Goal: Task Accomplishment & Management: Use online tool/utility

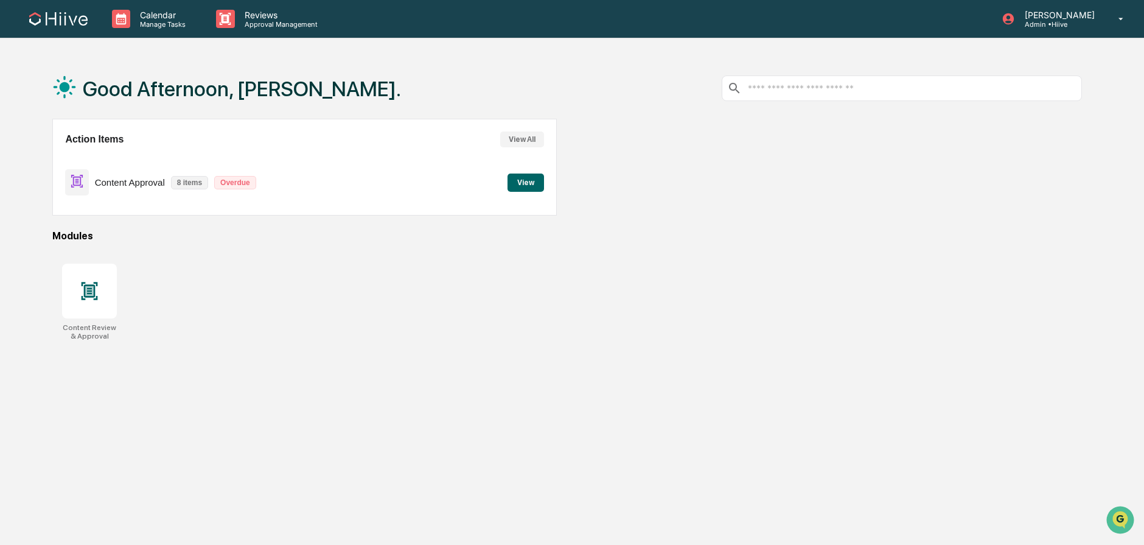
click at [191, 102] on div "Good Afternoon, Sean." at bounding box center [226, 88] width 349 height 61
click at [267, 13] on p "Reviews" at bounding box center [279, 15] width 89 height 10
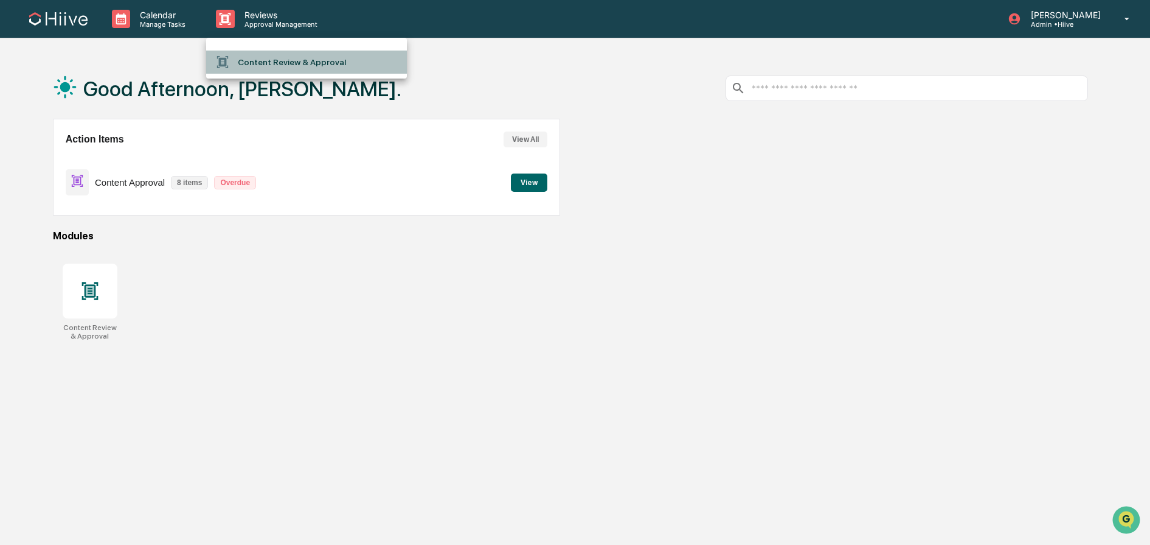
click at [290, 55] on li "Content Review & Approval" at bounding box center [306, 61] width 201 height 23
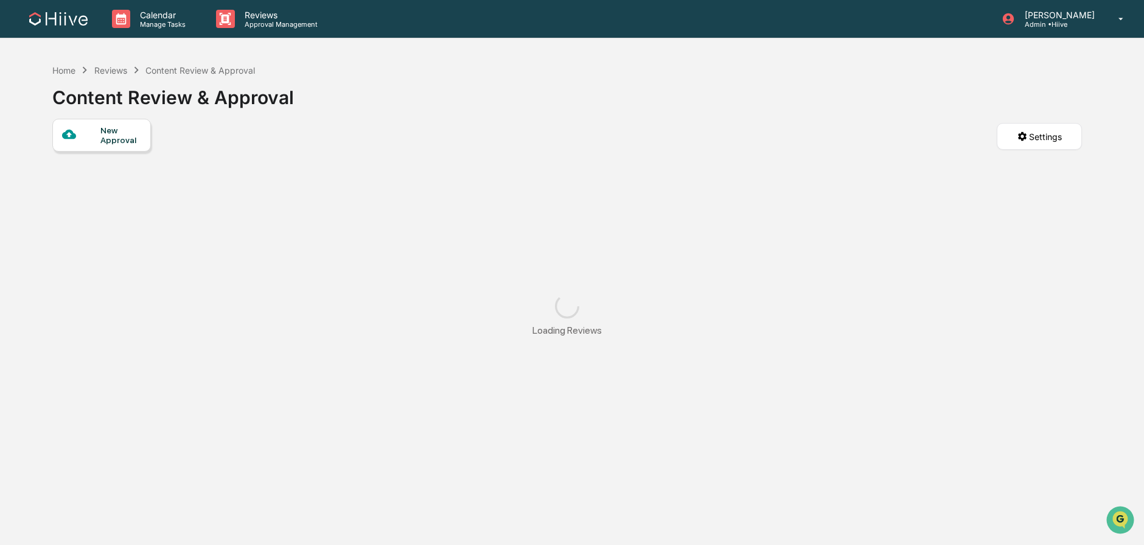
click at [145, 134] on div "New Approval" at bounding box center [101, 135] width 99 height 33
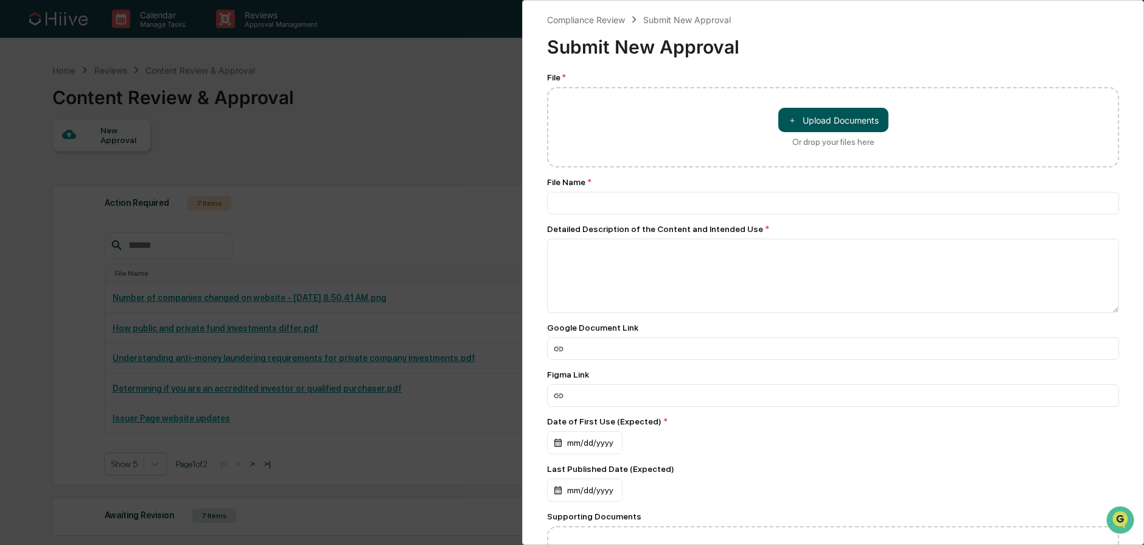
click at [852, 116] on button "＋ Upload Documents" at bounding box center [833, 120] width 110 height 24
type input "**********"
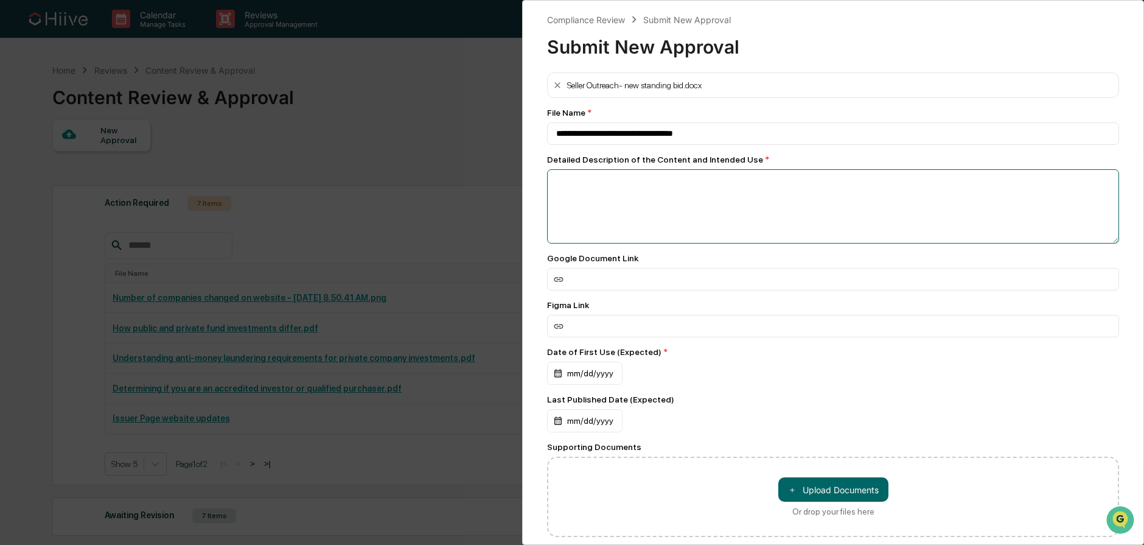
click at [737, 181] on textarea at bounding box center [833, 206] width 572 height 74
type textarea "**********"
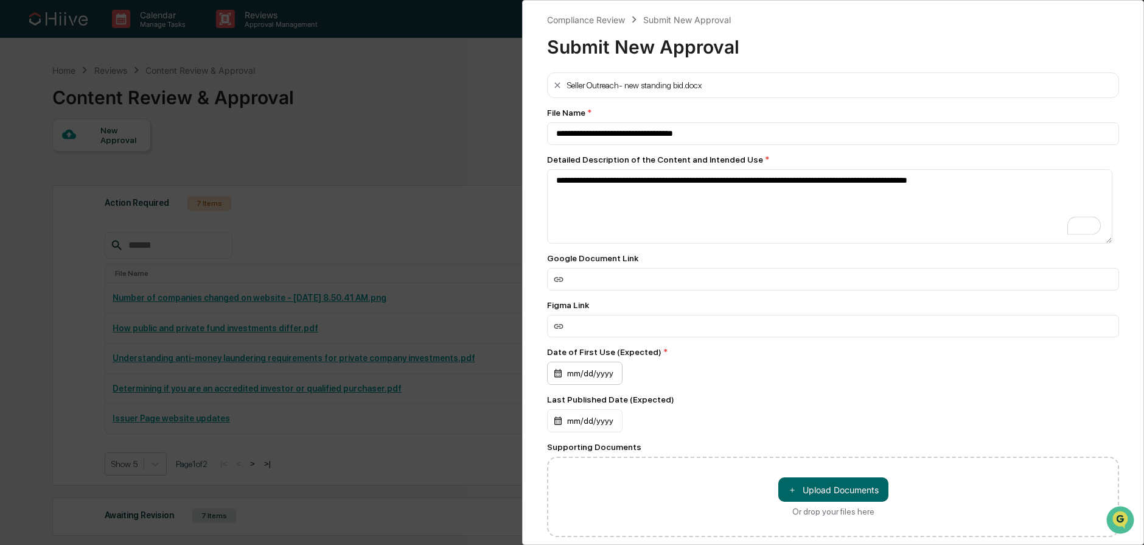
click at [600, 381] on div "mm/dd/yyyy" at bounding box center [584, 372] width 75 height 23
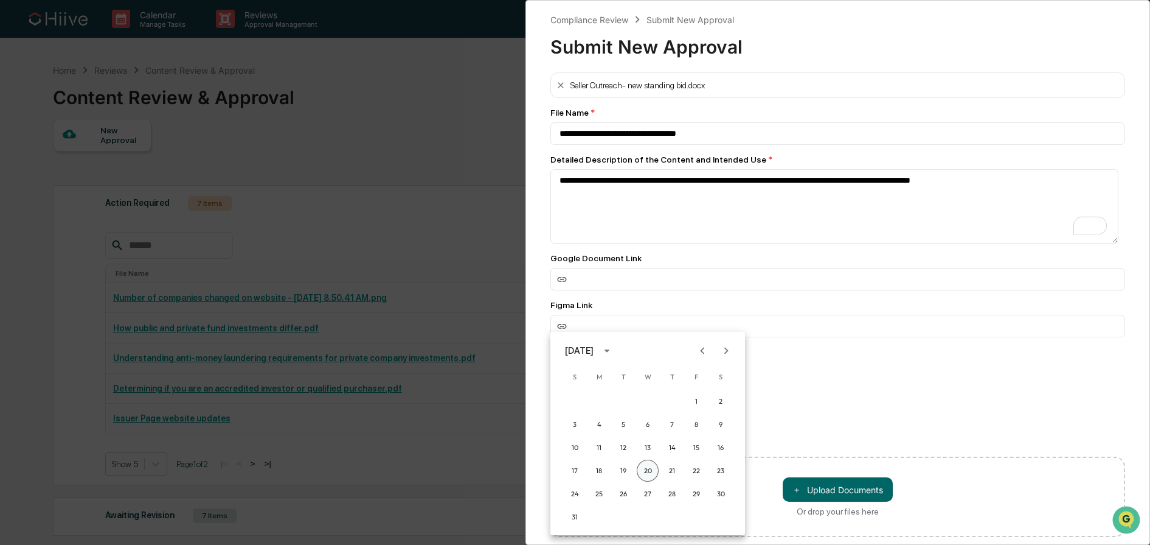
click at [649, 466] on button "20" at bounding box center [648, 470] width 22 height 22
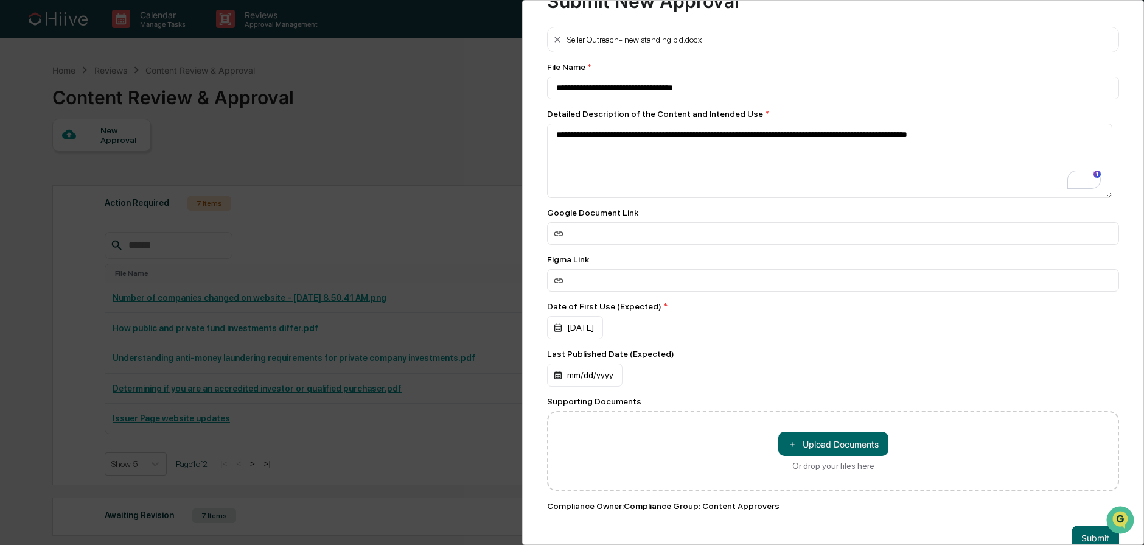
scroll to position [81, 0]
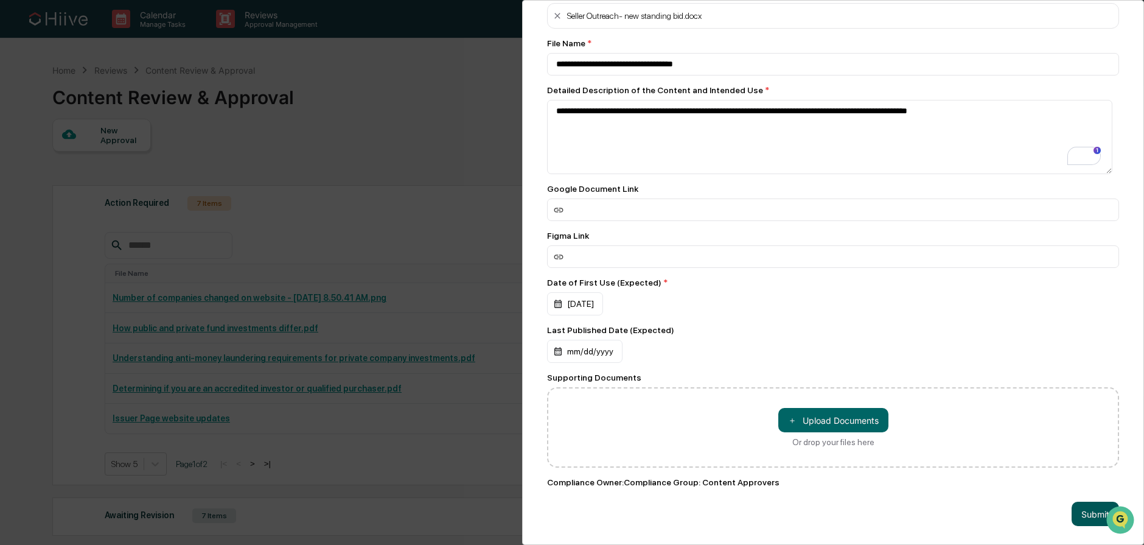
click at [1084, 506] on button "Submit" at bounding box center [1094, 513] width 47 height 24
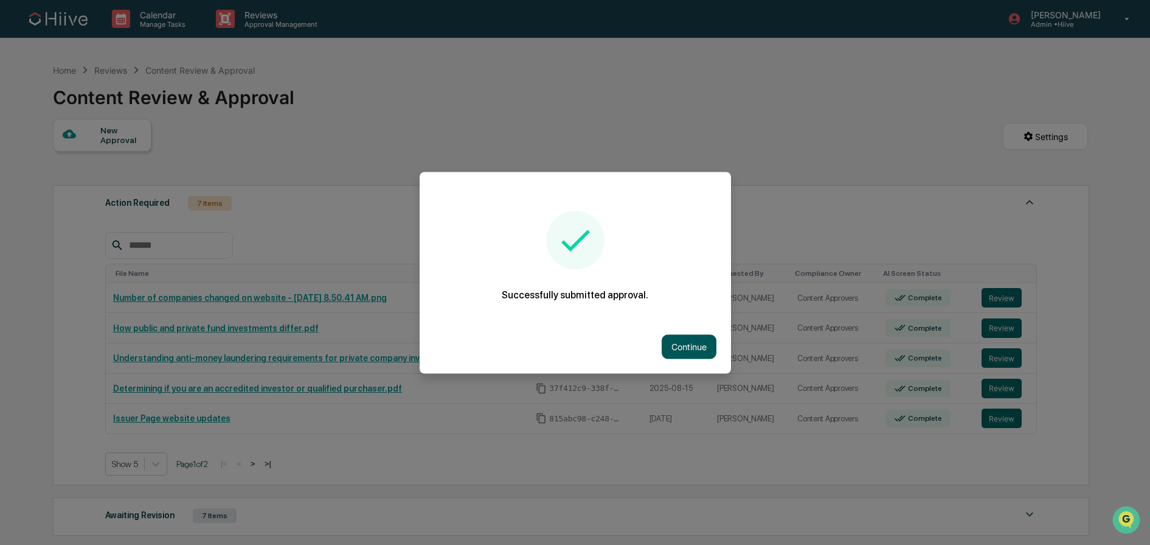
click at [694, 346] on button "Continue" at bounding box center [689, 346] width 55 height 24
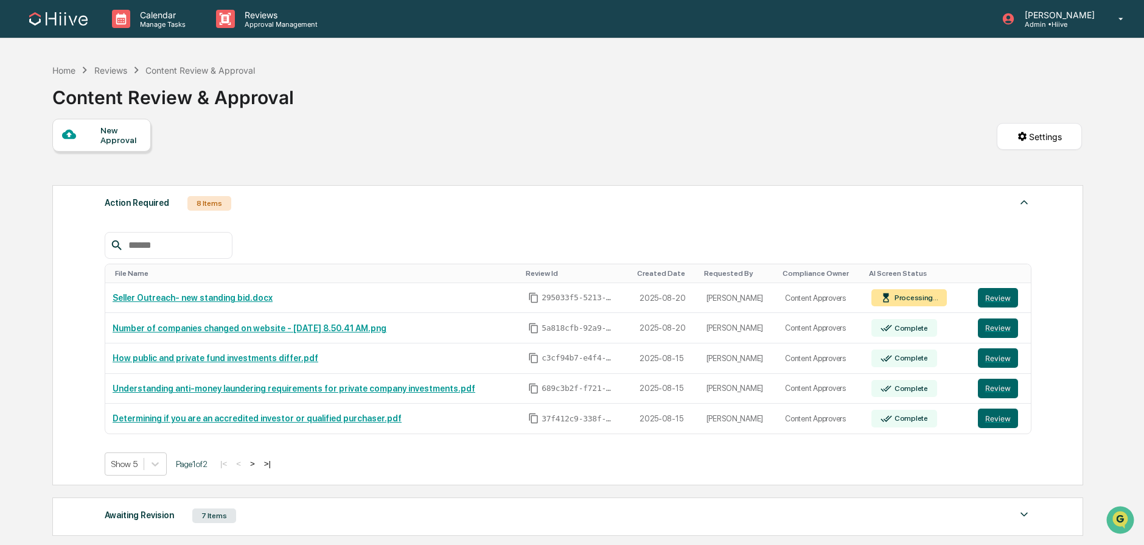
click at [186, 63] on div "Home Reviews Content Review & Approval" at bounding box center [153, 69] width 203 height 13
click at [256, 22] on p "Approval Management" at bounding box center [279, 24] width 89 height 9
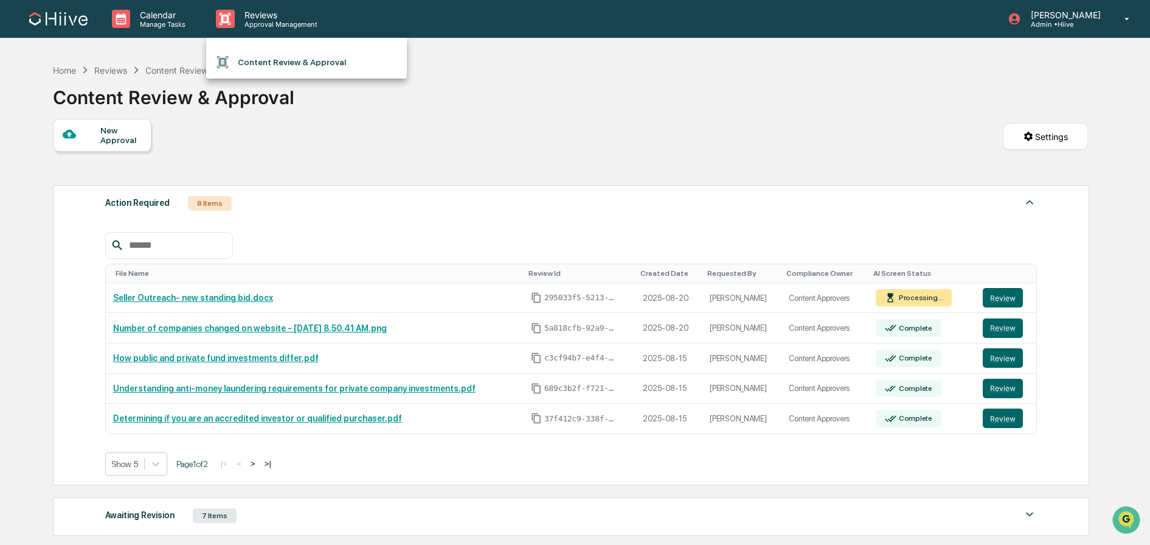
click at [281, 68] on li "Content Review & Approval" at bounding box center [306, 61] width 201 height 23
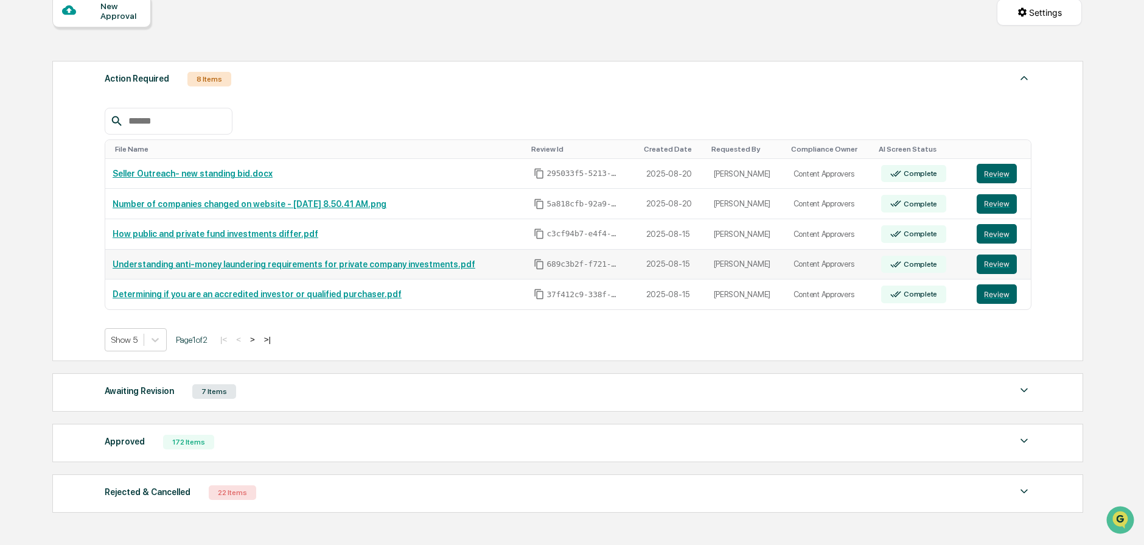
scroll to position [179, 0]
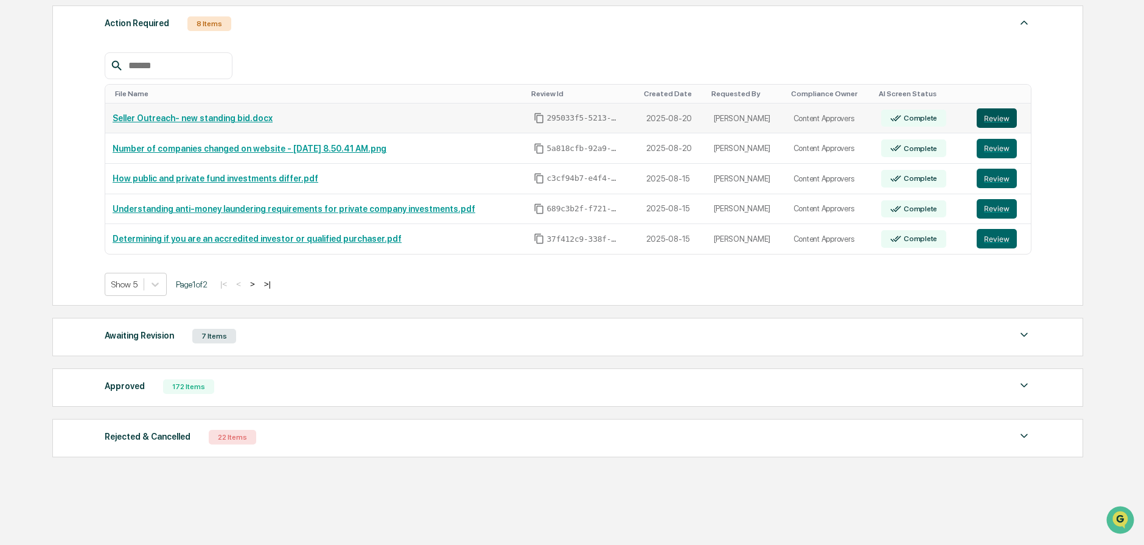
click at [1003, 117] on button "Review" at bounding box center [996, 117] width 40 height 19
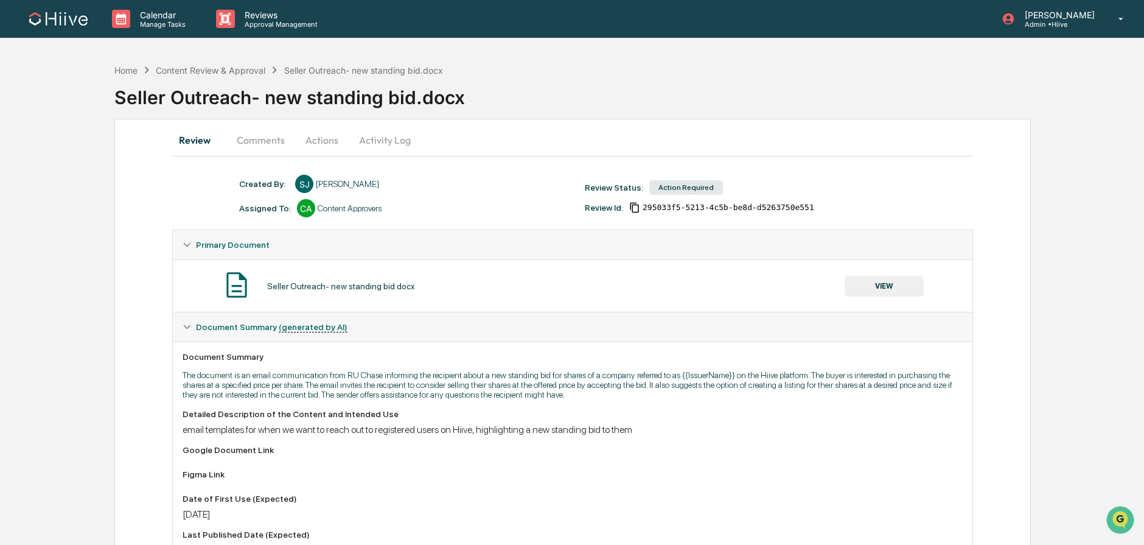
click at [304, 137] on button "Actions" at bounding box center [321, 139] width 55 height 29
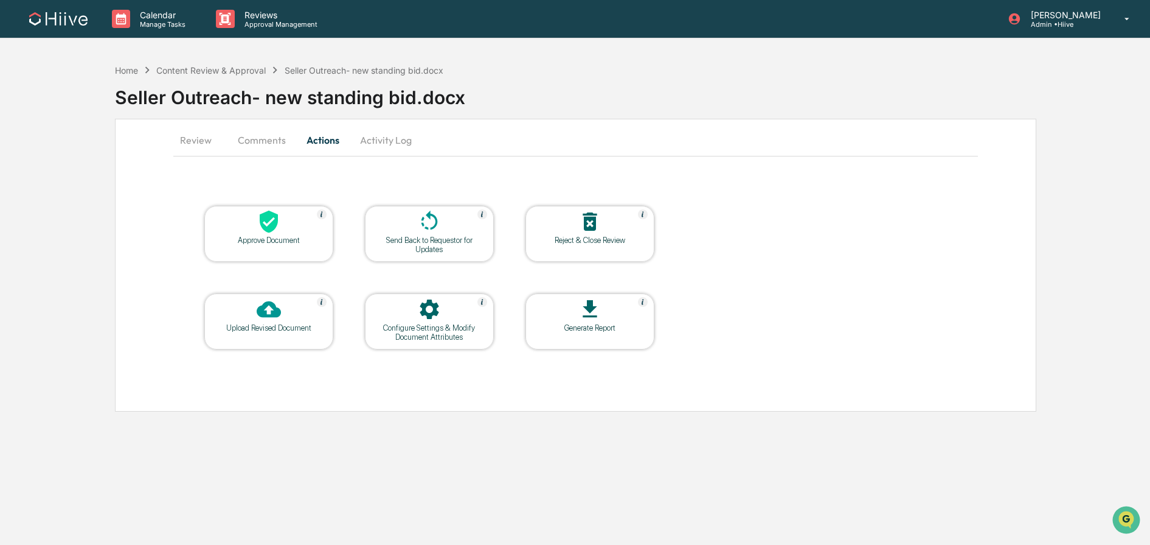
click at [265, 237] on div "Approve Document" at bounding box center [269, 239] width 110 height 9
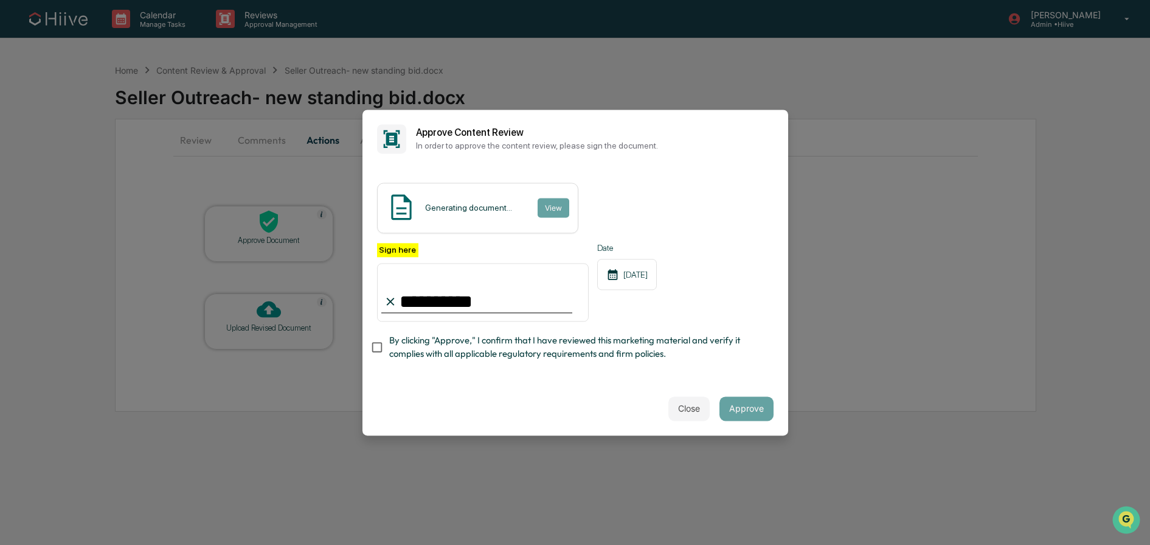
type input "**********"
click at [485, 341] on span "By clicking "Approve," I confirm that I have reviewed this marketing material a…" at bounding box center [576, 347] width 375 height 27
click at [750, 403] on button "Approve" at bounding box center [747, 408] width 54 height 24
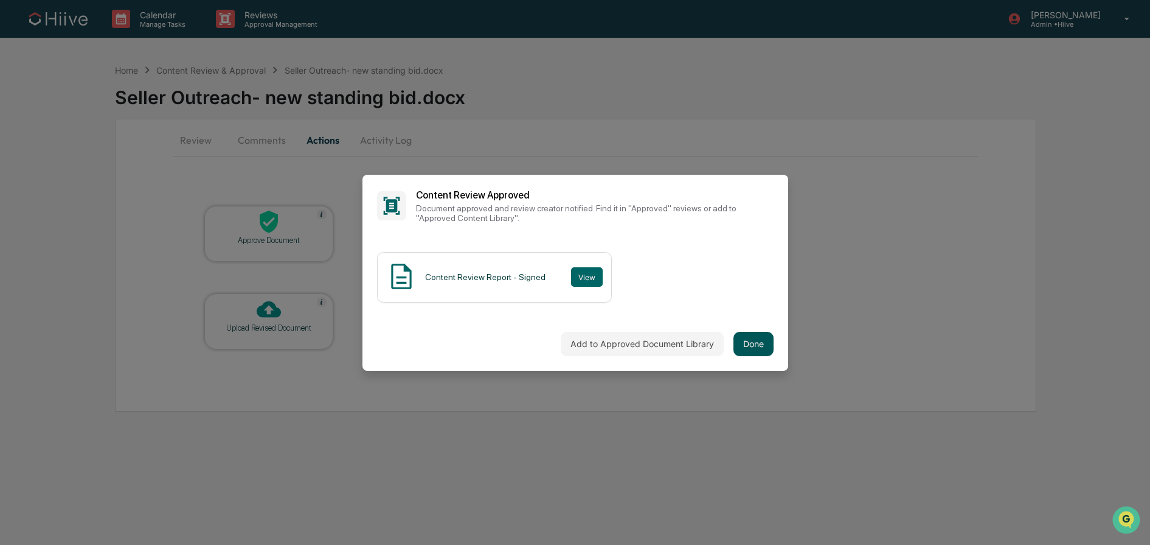
click at [748, 348] on button "Done" at bounding box center [754, 344] width 40 height 24
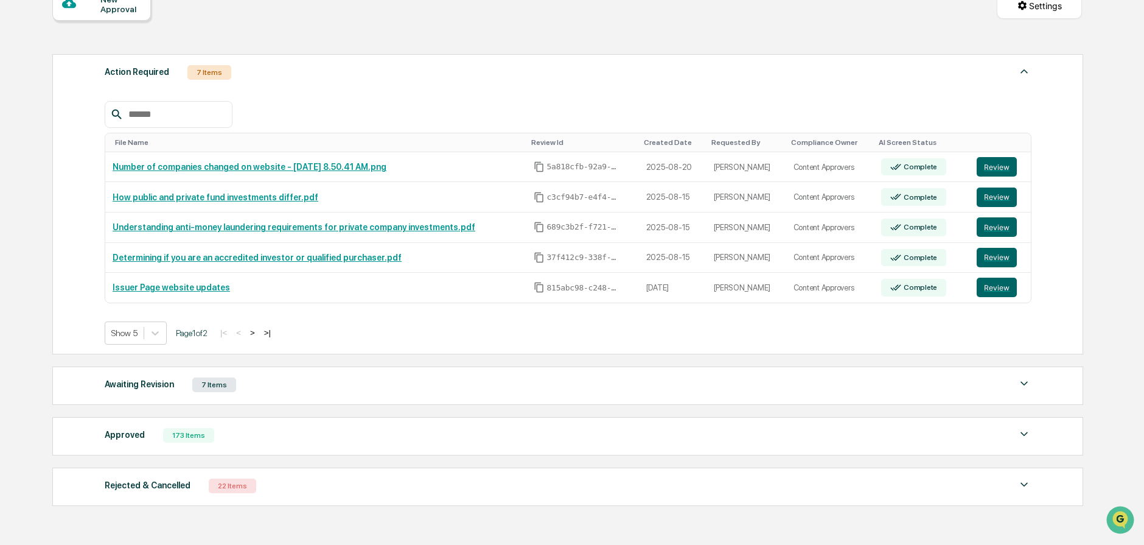
scroll to position [201, 0]
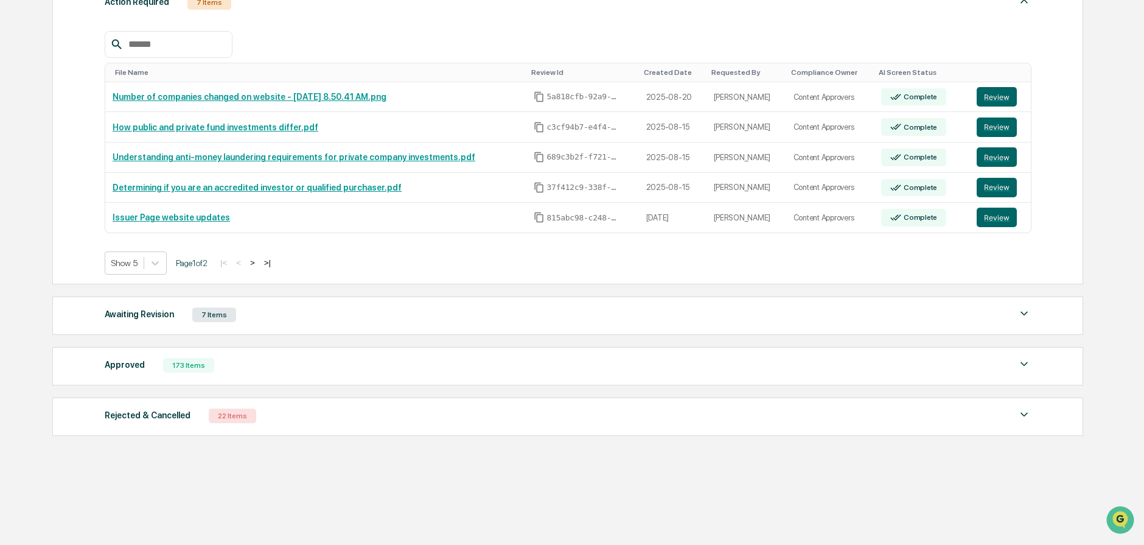
click at [754, 369] on div "Approved 173 Items" at bounding box center [568, 365] width 927 height 17
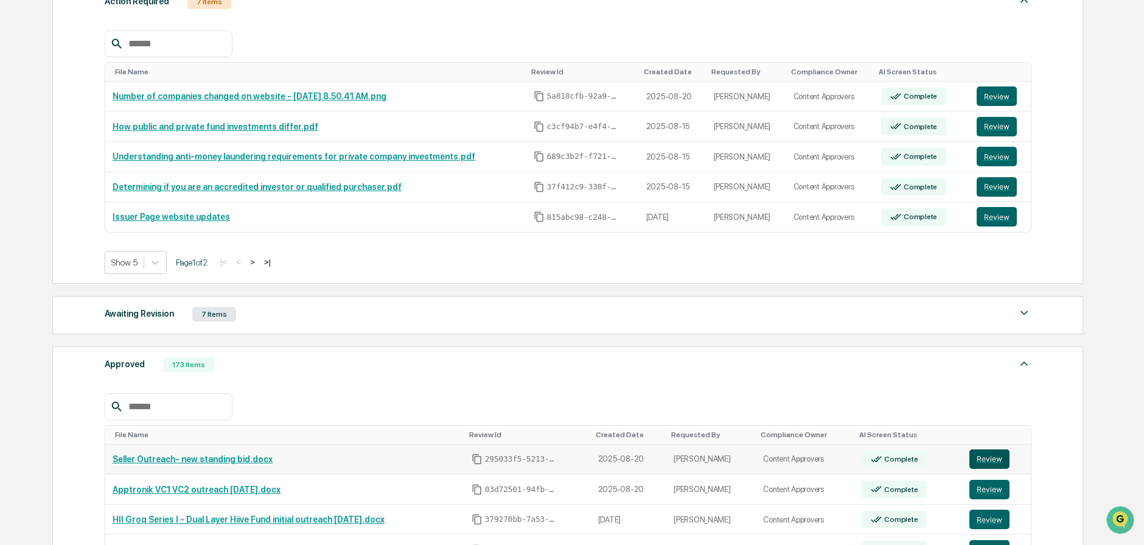
click at [990, 452] on button "Review" at bounding box center [989, 458] width 40 height 19
